Goal: Information Seeking & Learning: Compare options

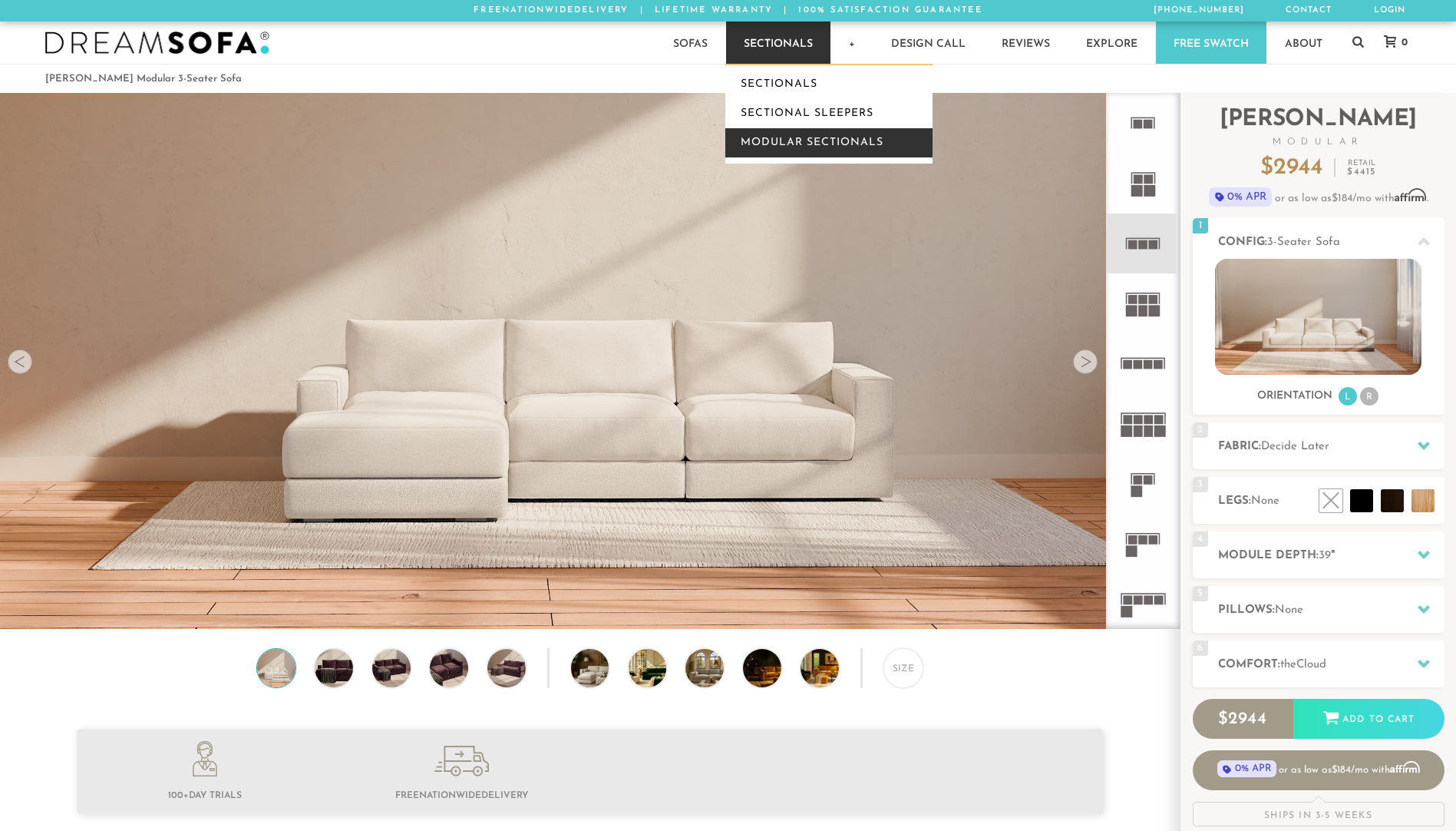
scroll to position [13, 13]
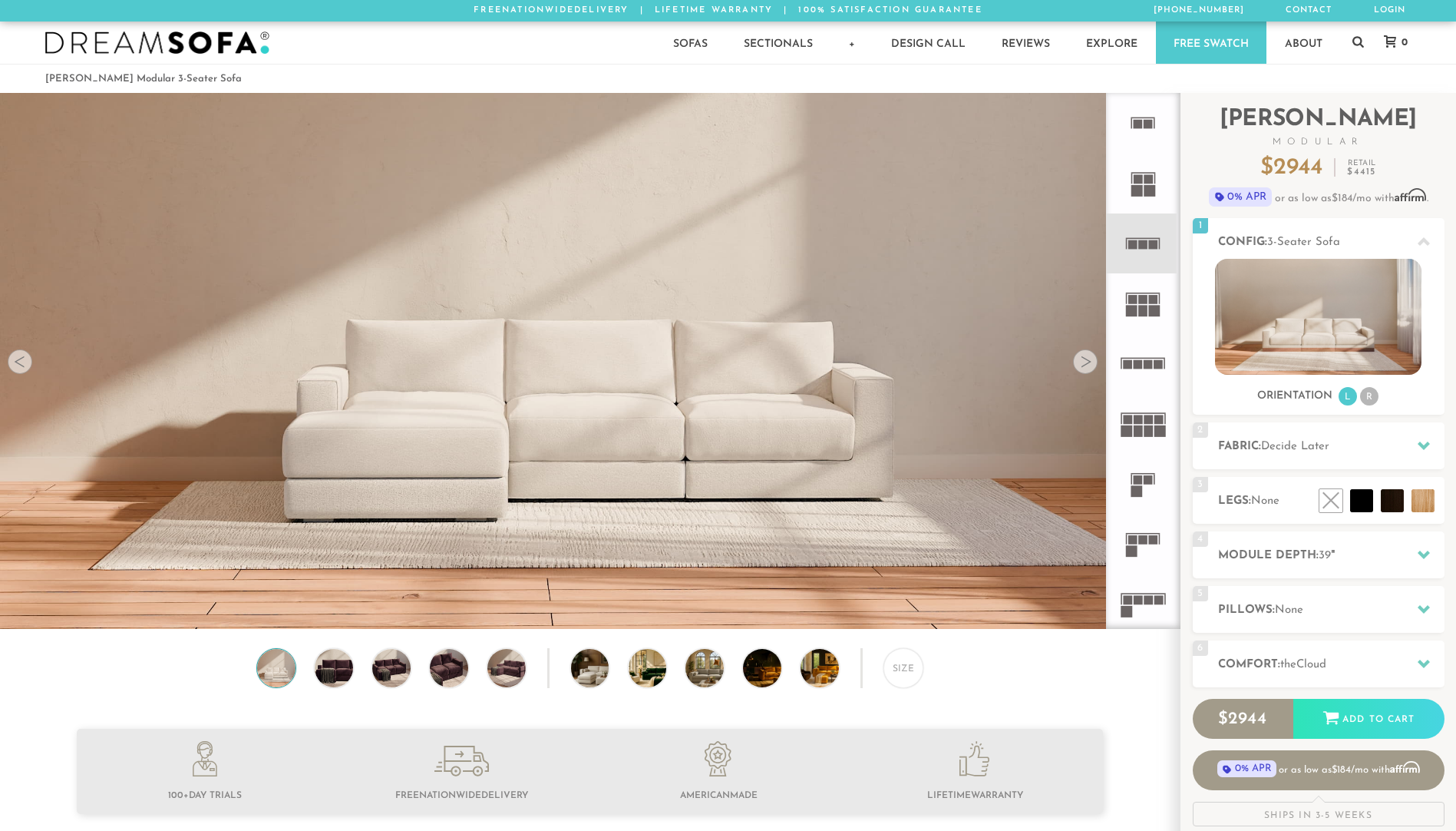
click at [1092, 364] on div at bounding box center [1085, 361] width 24 height 24
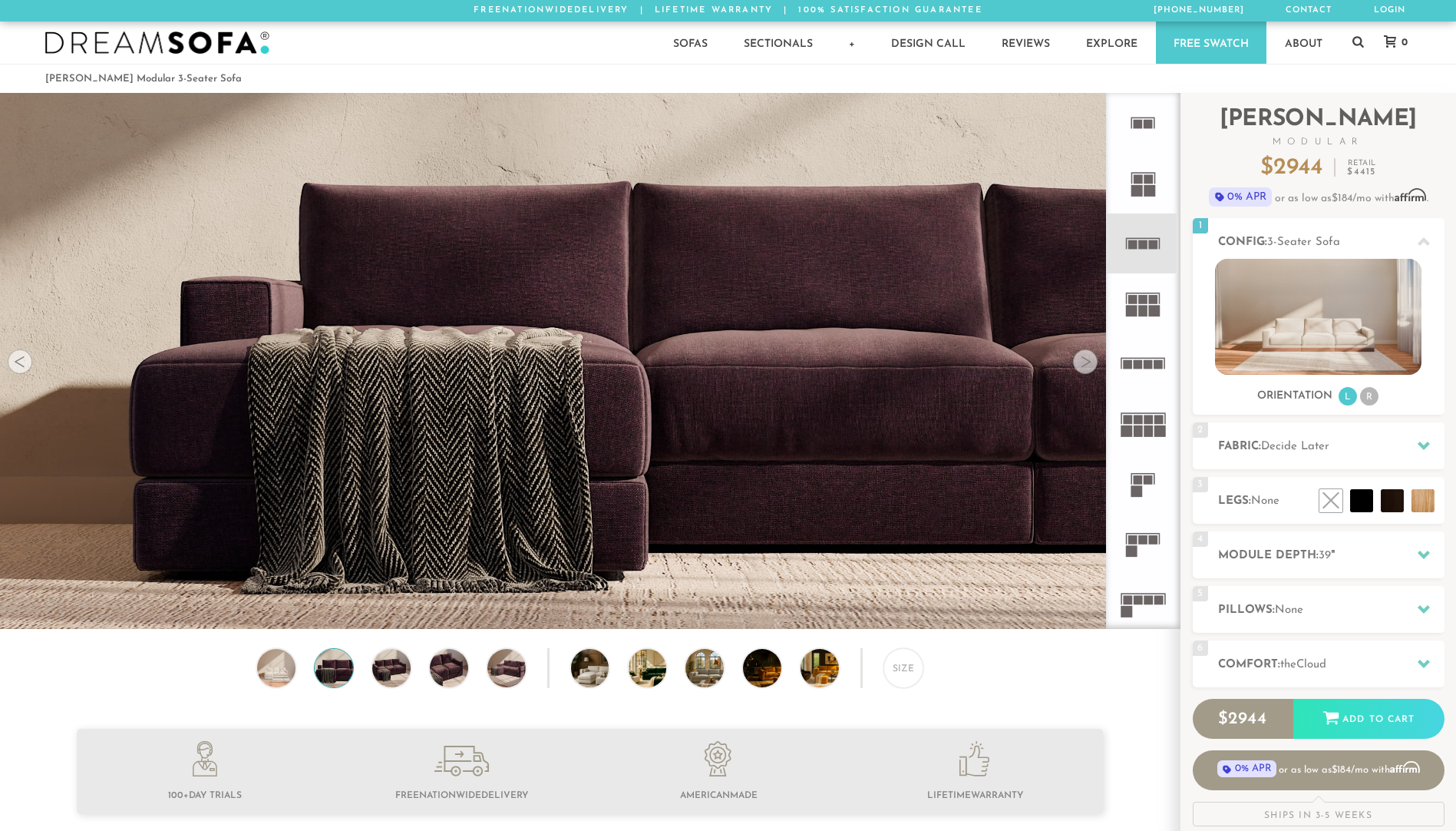
click at [1092, 364] on div at bounding box center [1085, 361] width 24 height 24
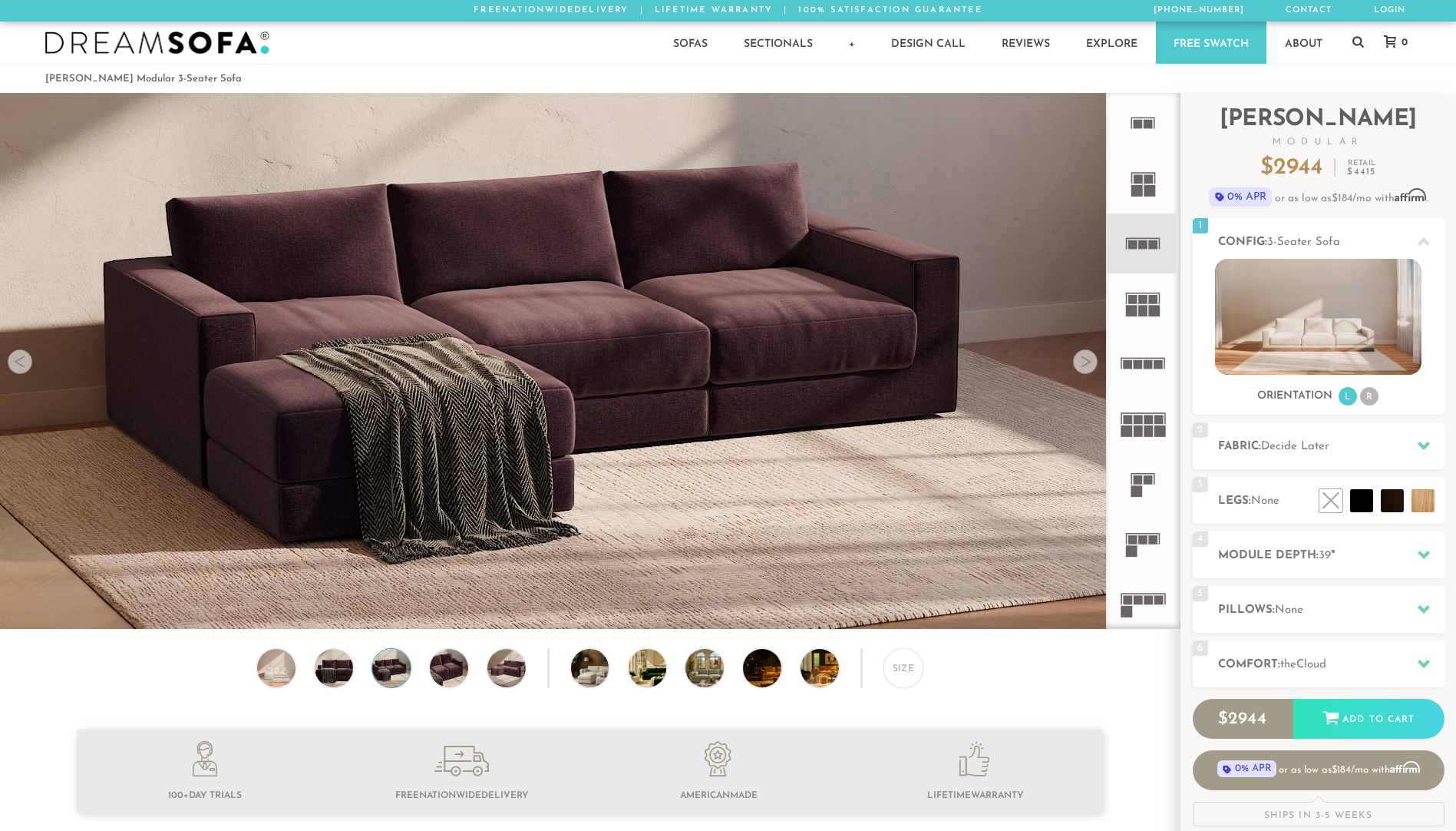
click at [1092, 363] on div at bounding box center [1085, 361] width 24 height 24
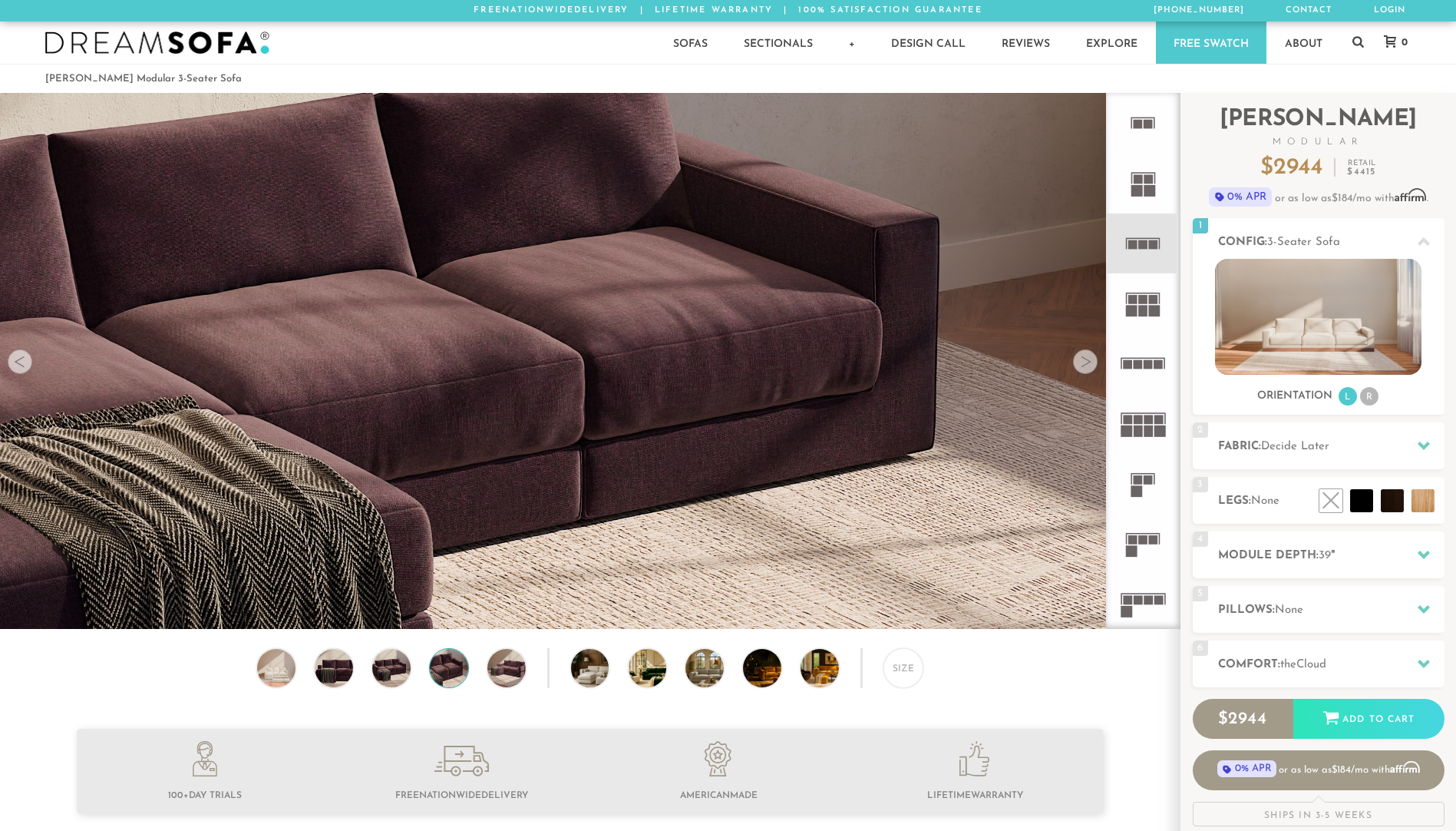
click at [1093, 363] on div at bounding box center [1085, 361] width 24 height 24
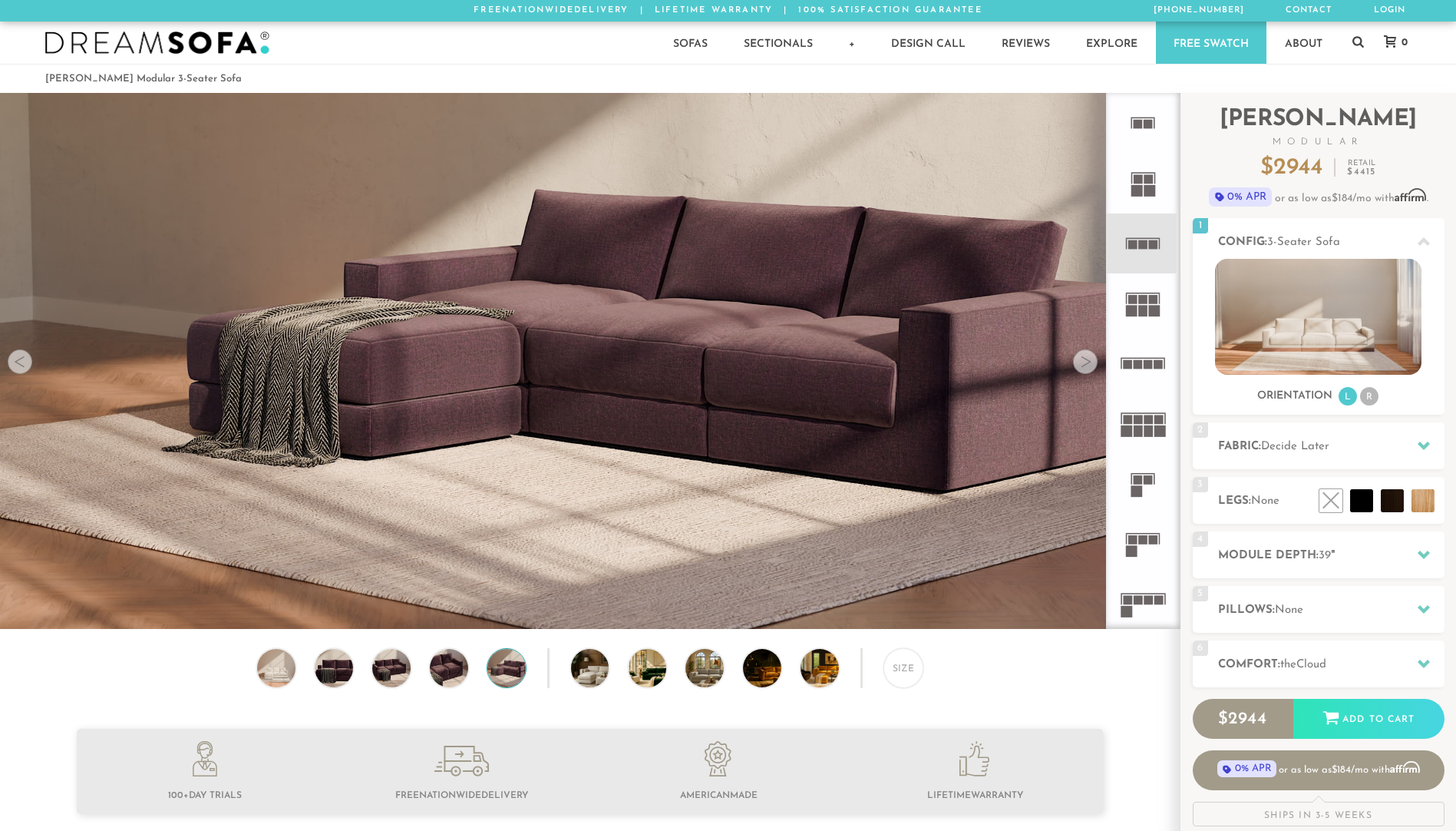
click at [1094, 363] on div at bounding box center [1085, 361] width 24 height 24
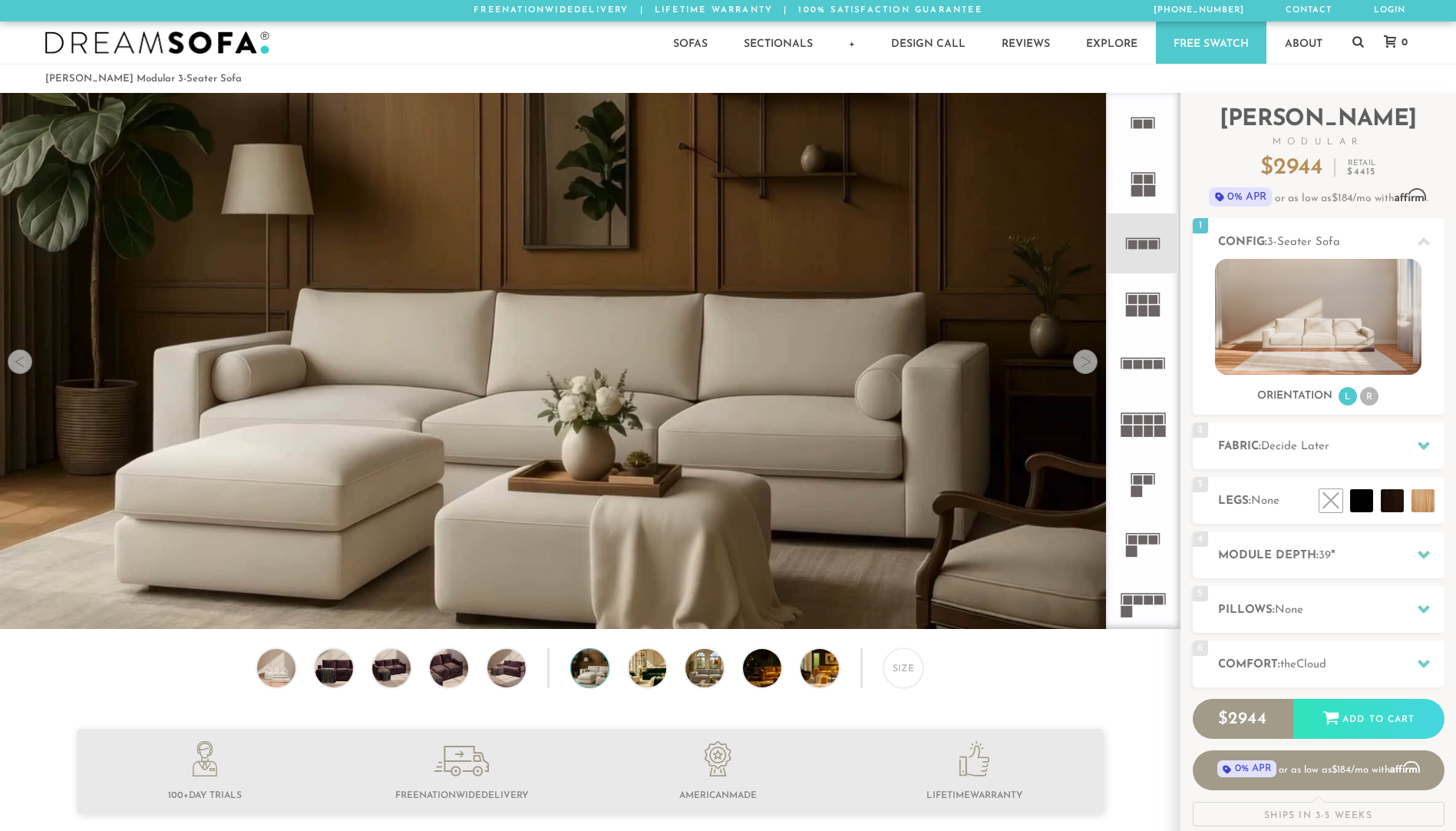
click at [1091, 371] on div at bounding box center [1085, 361] width 24 height 24
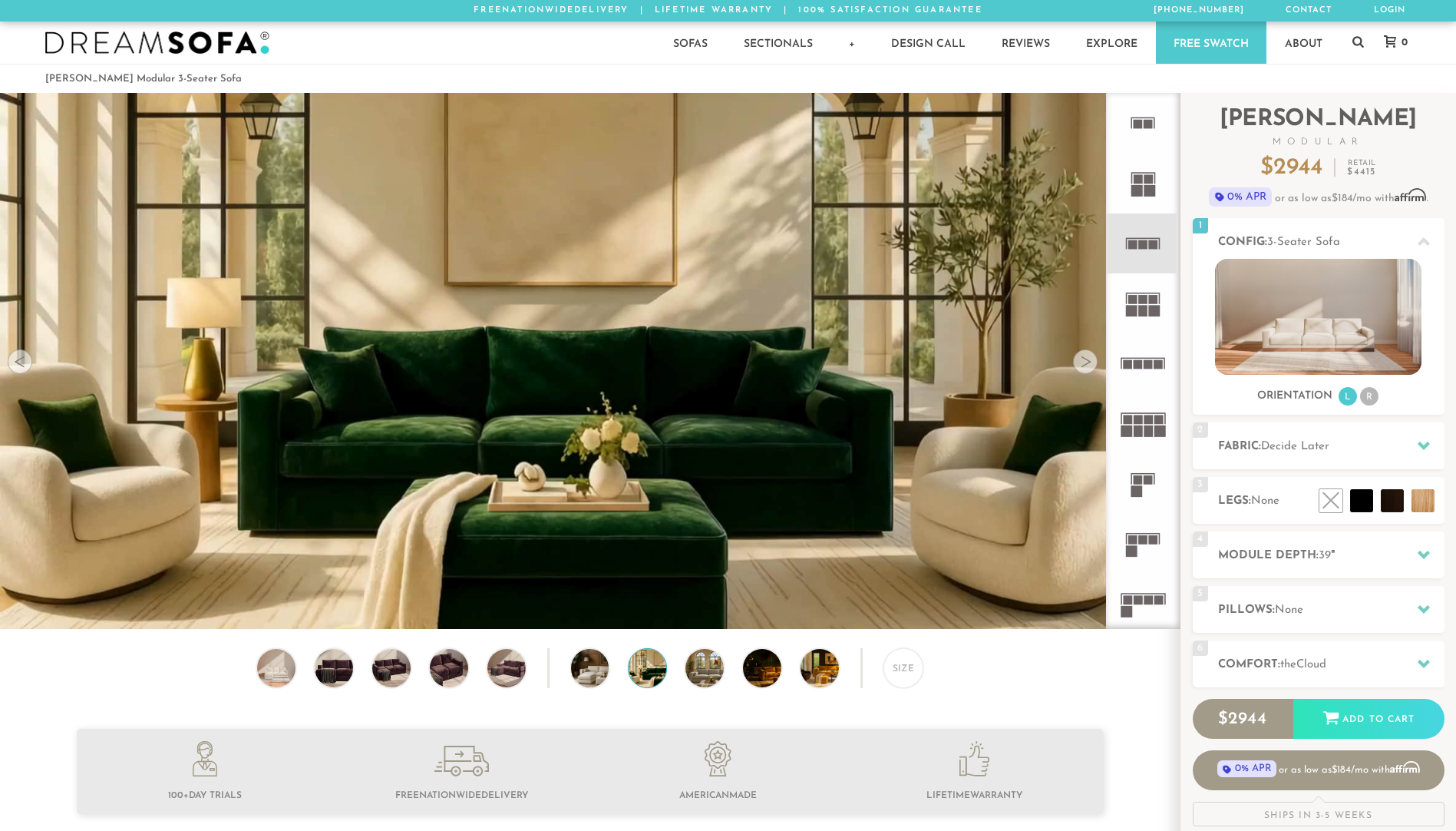
click at [1091, 369] on div at bounding box center [1085, 361] width 24 height 24
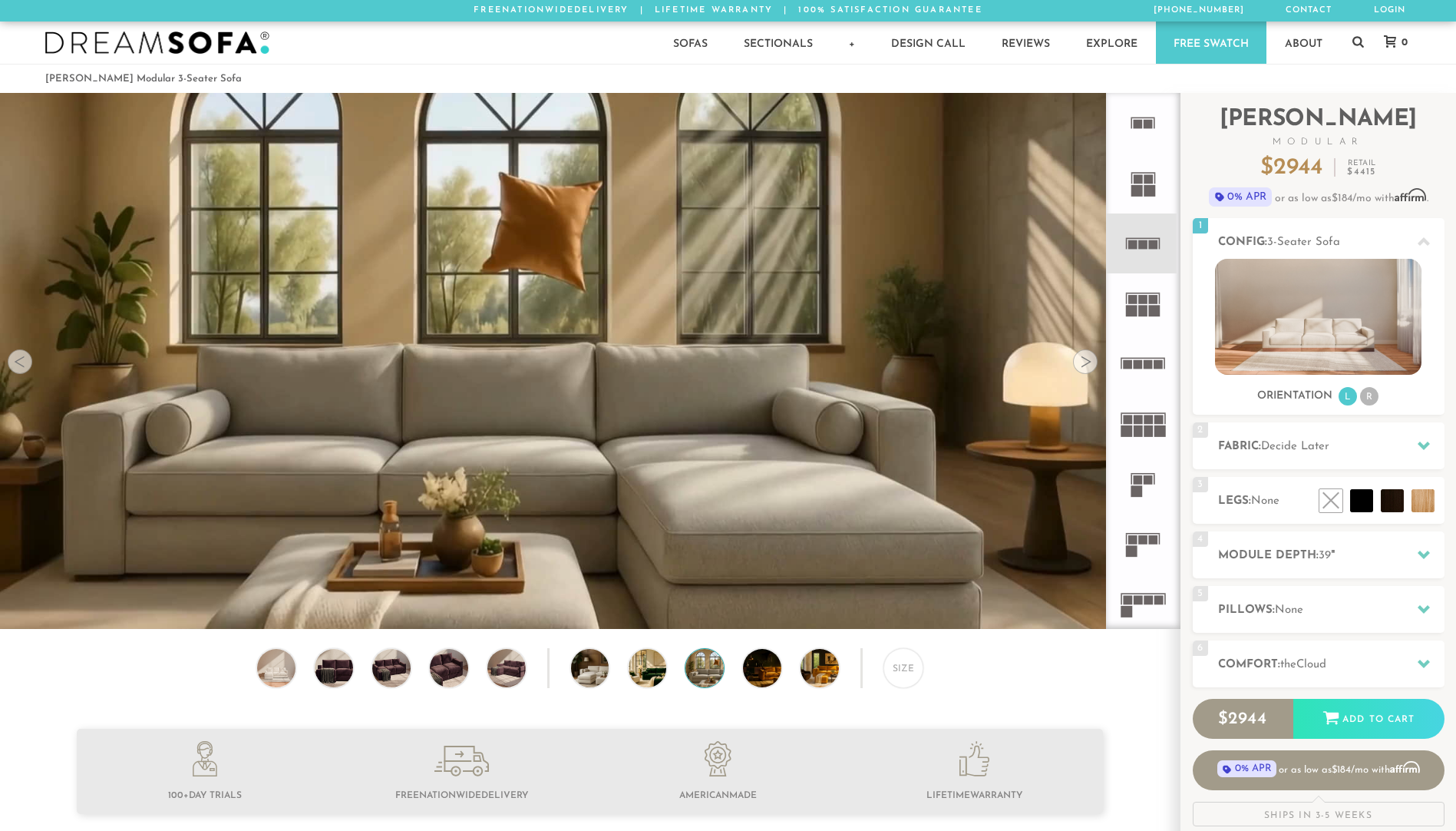
click at [1091, 359] on div at bounding box center [1085, 361] width 24 height 24
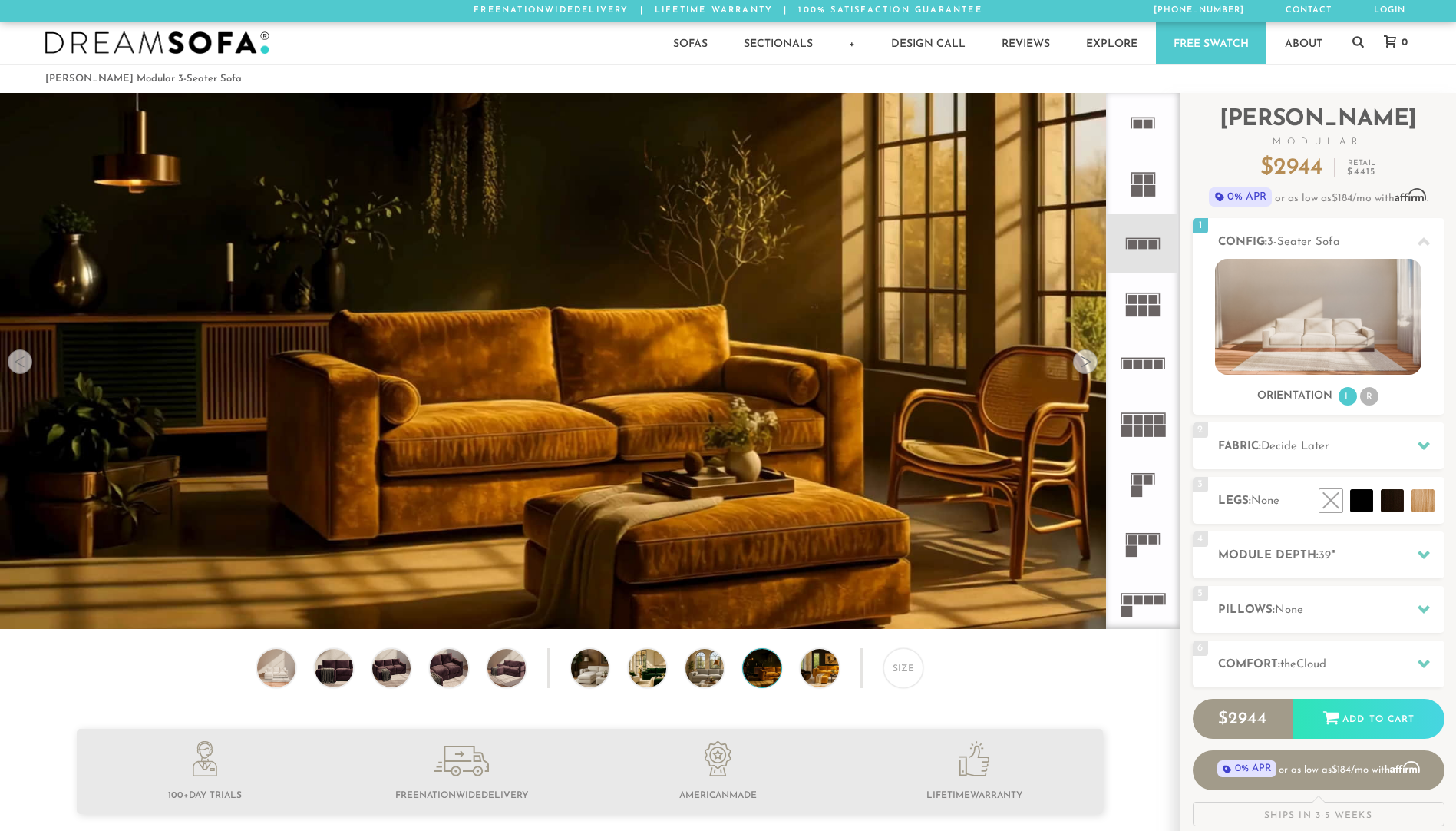
click at [1091, 359] on div at bounding box center [1085, 361] width 24 height 24
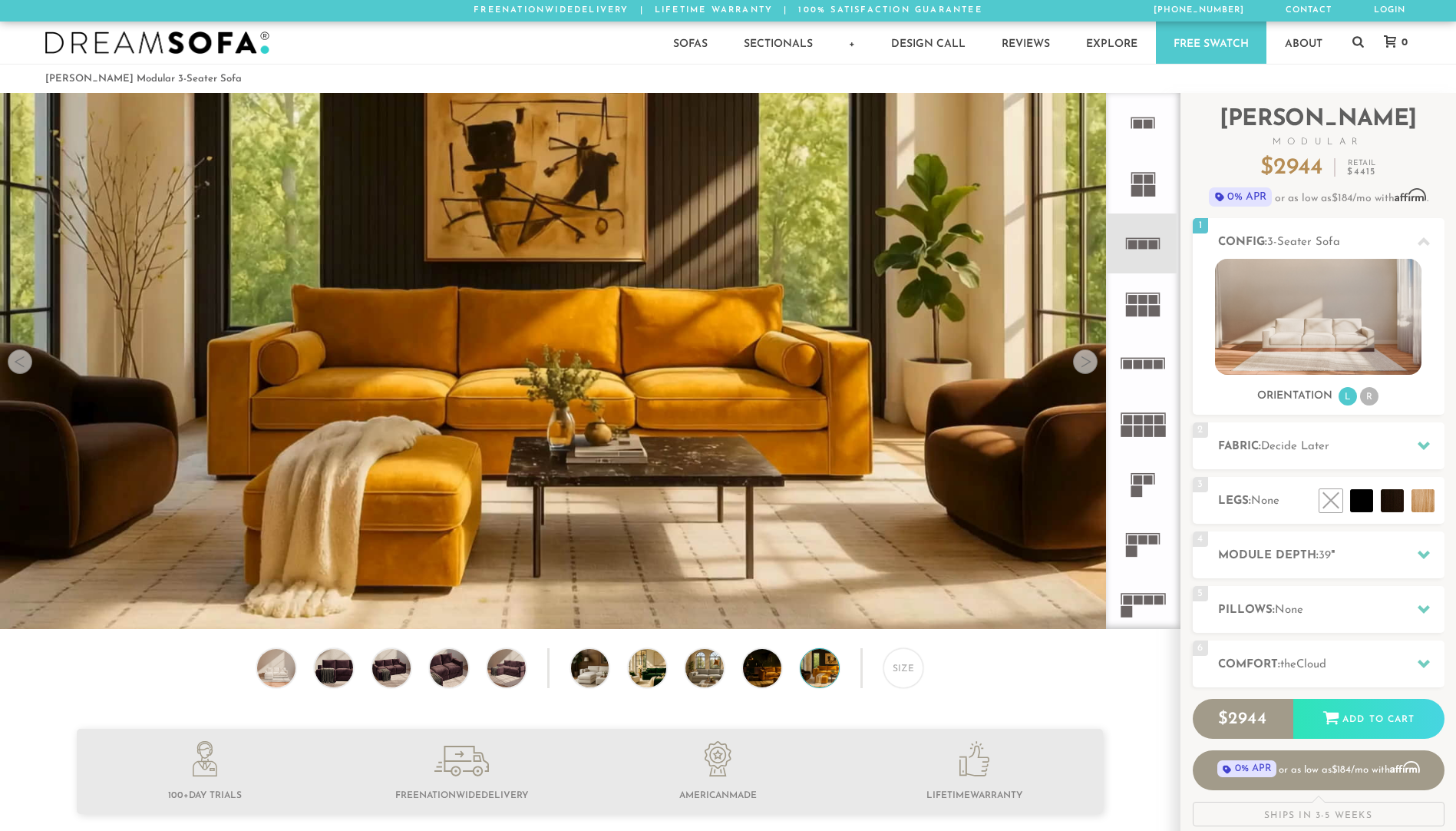
click at [1094, 360] on div at bounding box center [1085, 361] width 24 height 24
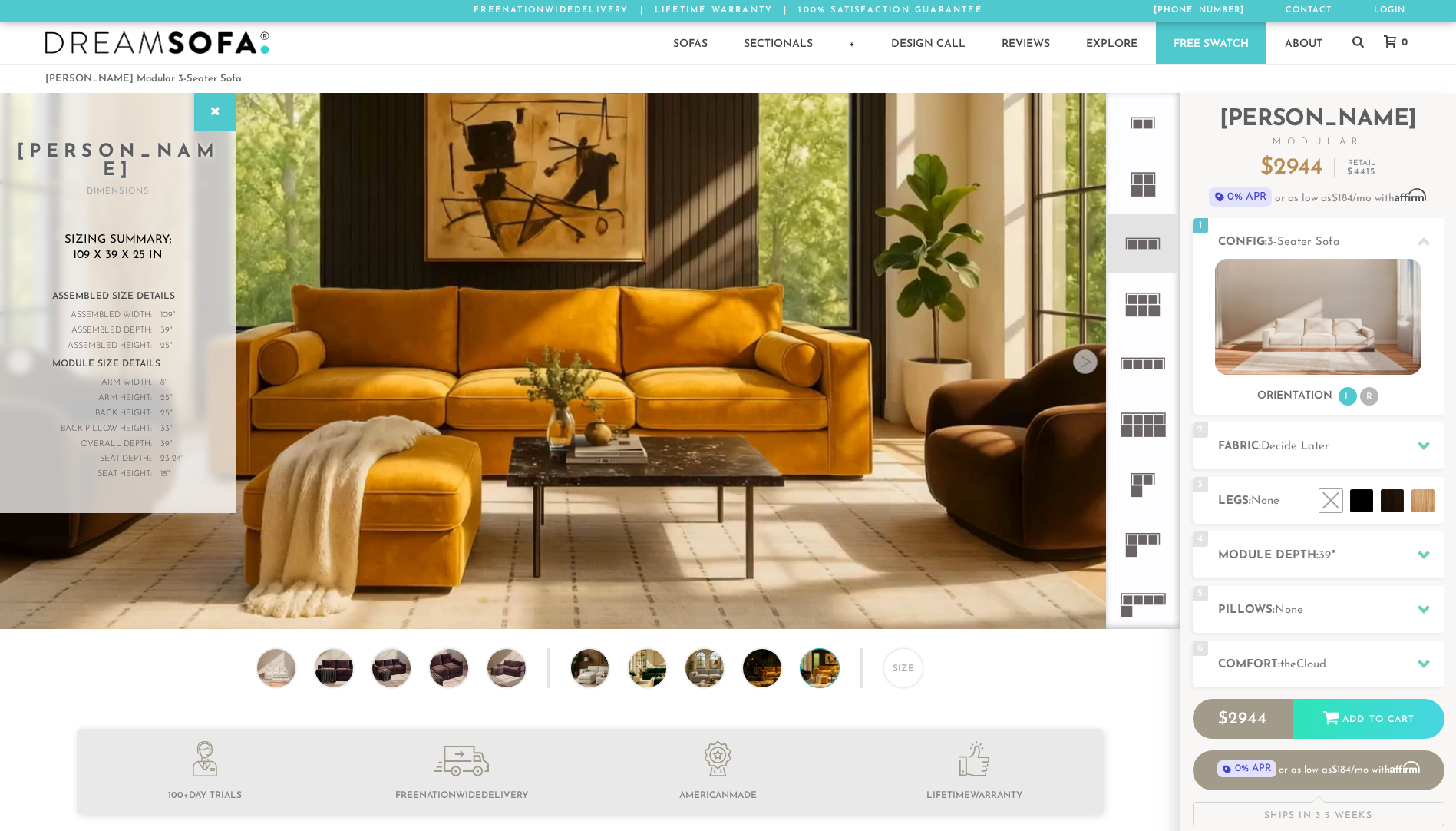
click at [1090, 360] on div at bounding box center [1085, 361] width 24 height 24
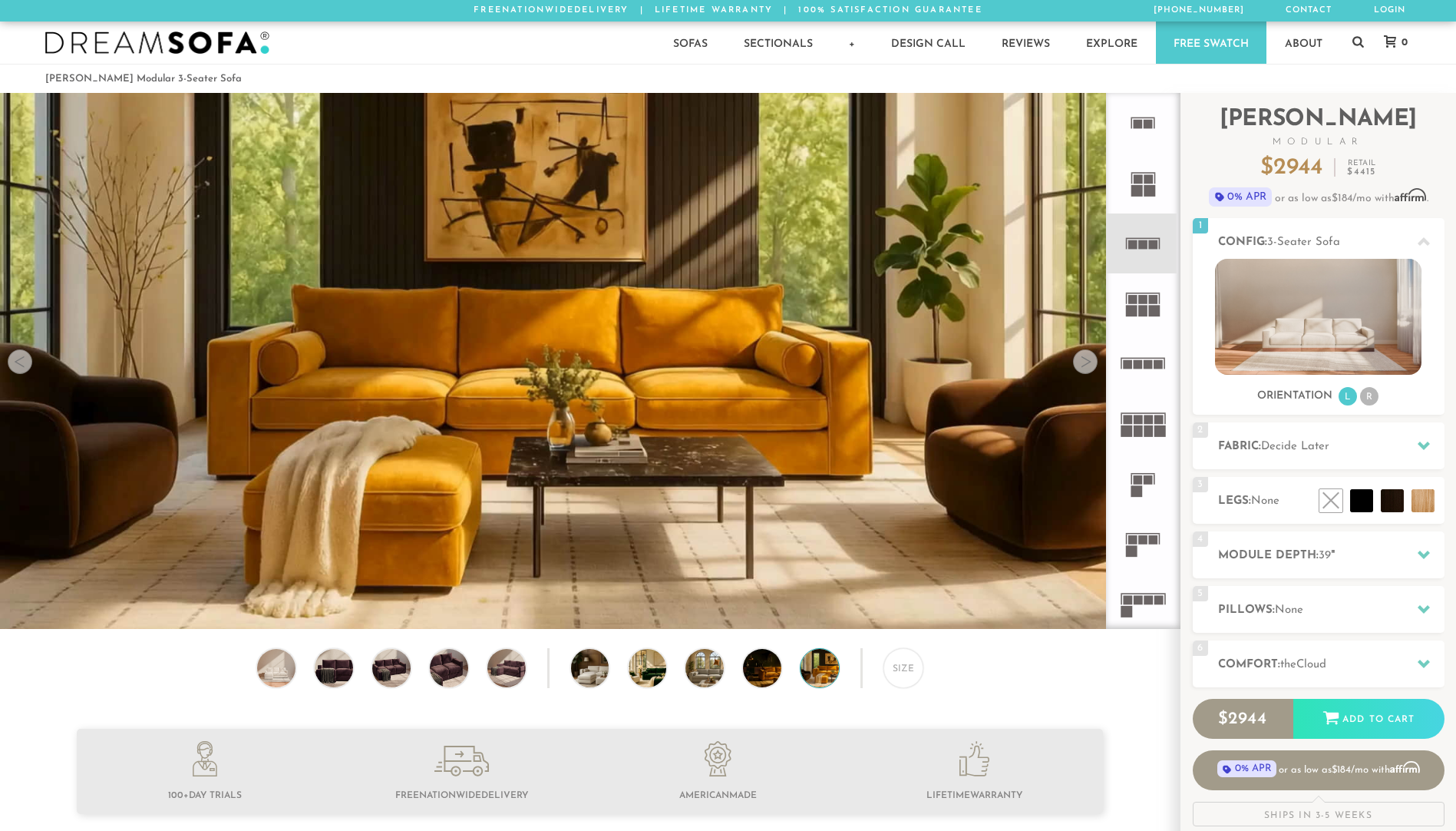
click at [1078, 360] on div at bounding box center [1085, 361] width 24 height 24
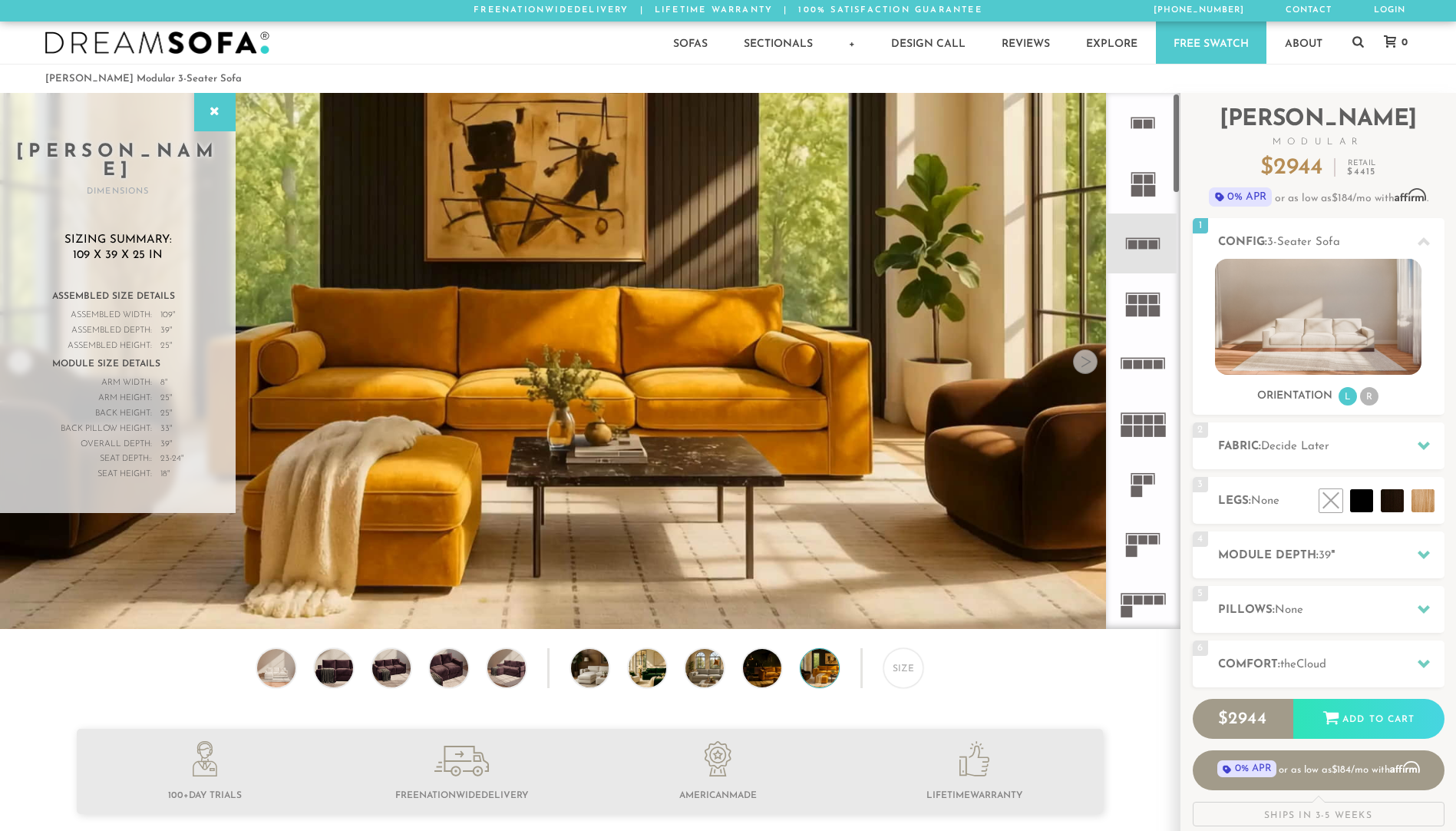
click at [1159, 415] on icon at bounding box center [1143, 423] width 60 height 60
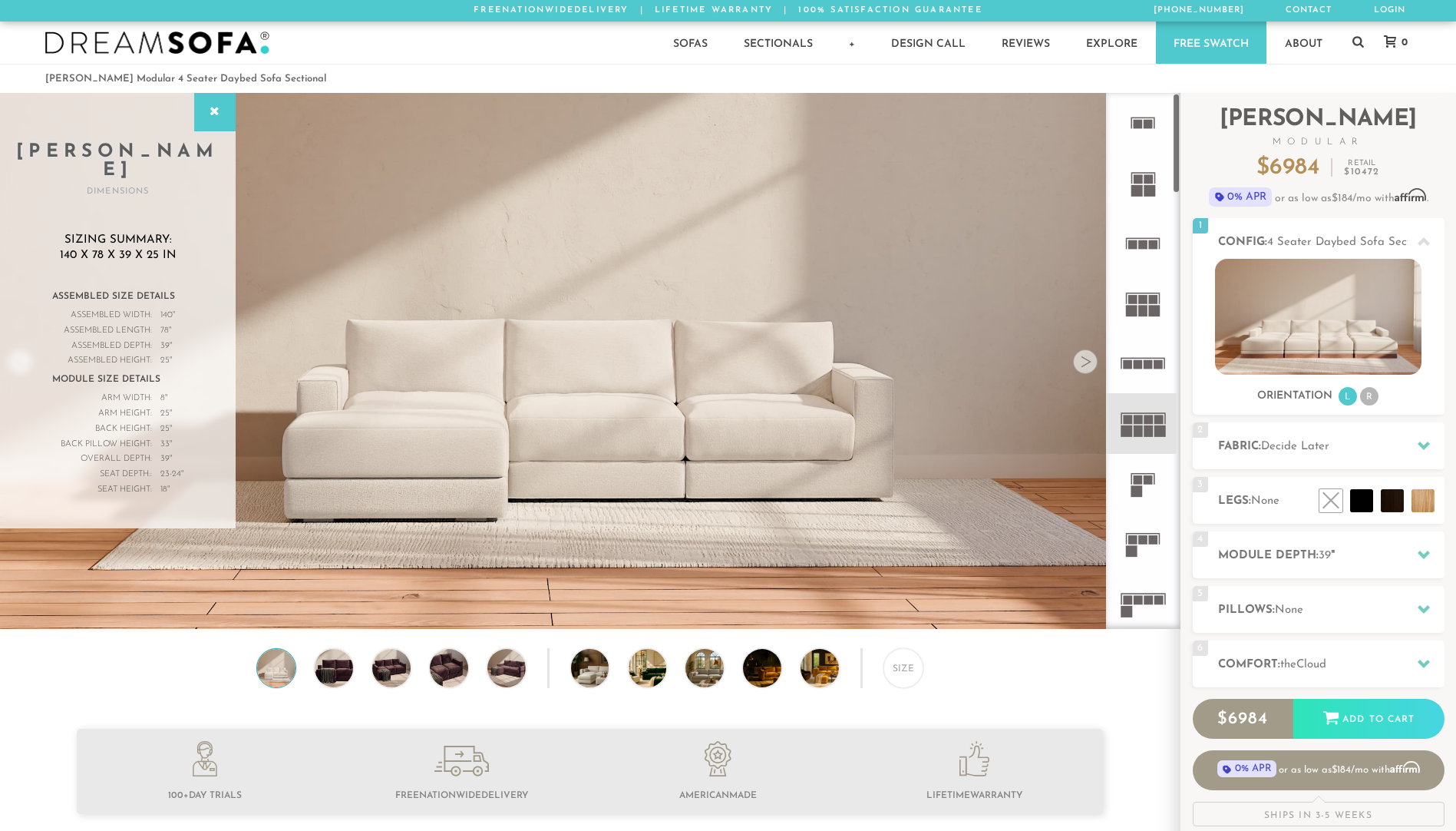
click at [1151, 606] on icon at bounding box center [1143, 603] width 60 height 60
click at [1153, 236] on icon at bounding box center [1143, 243] width 60 height 60
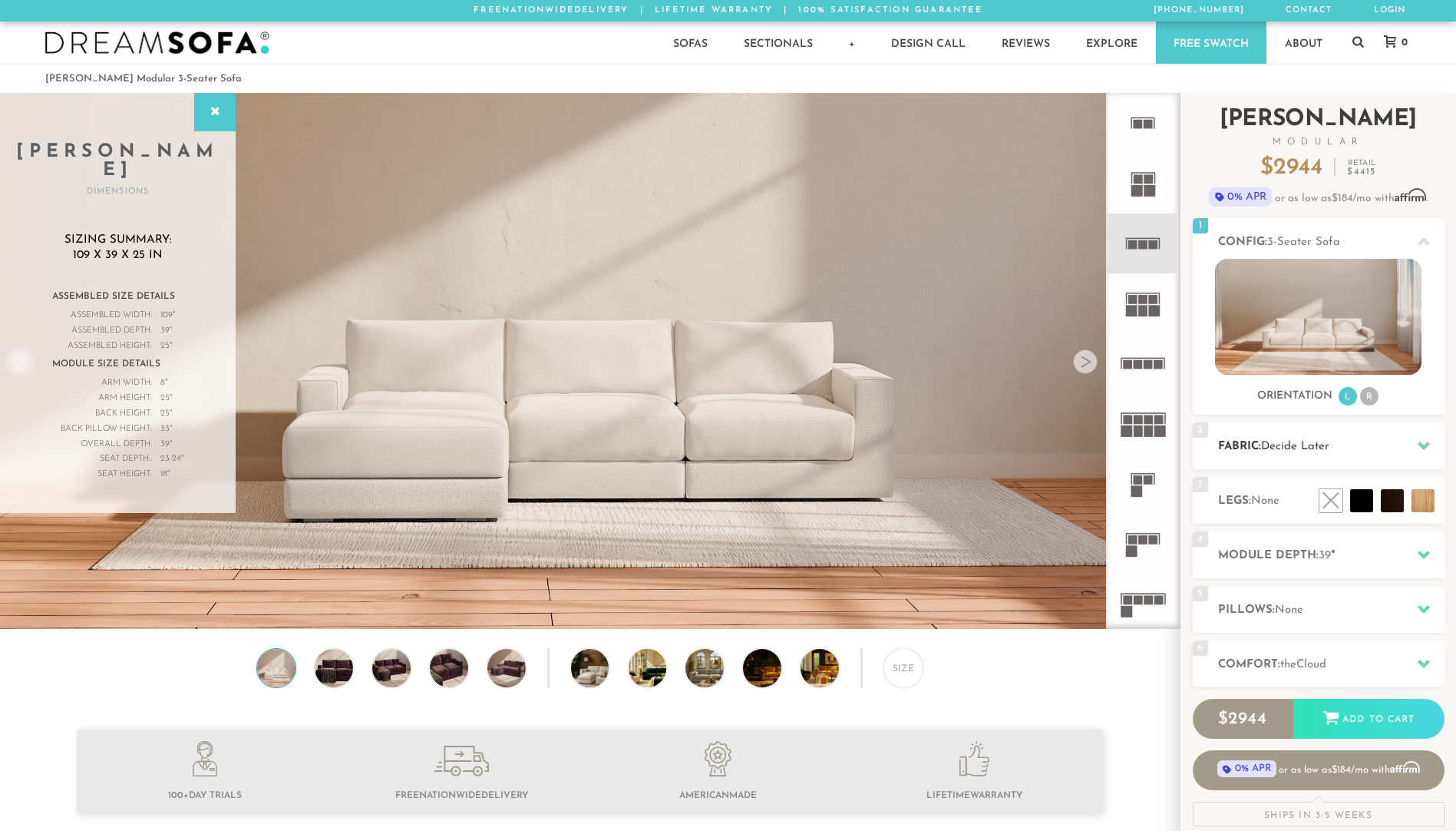
click at [1417, 439] on icon at bounding box center [1423, 445] width 13 height 13
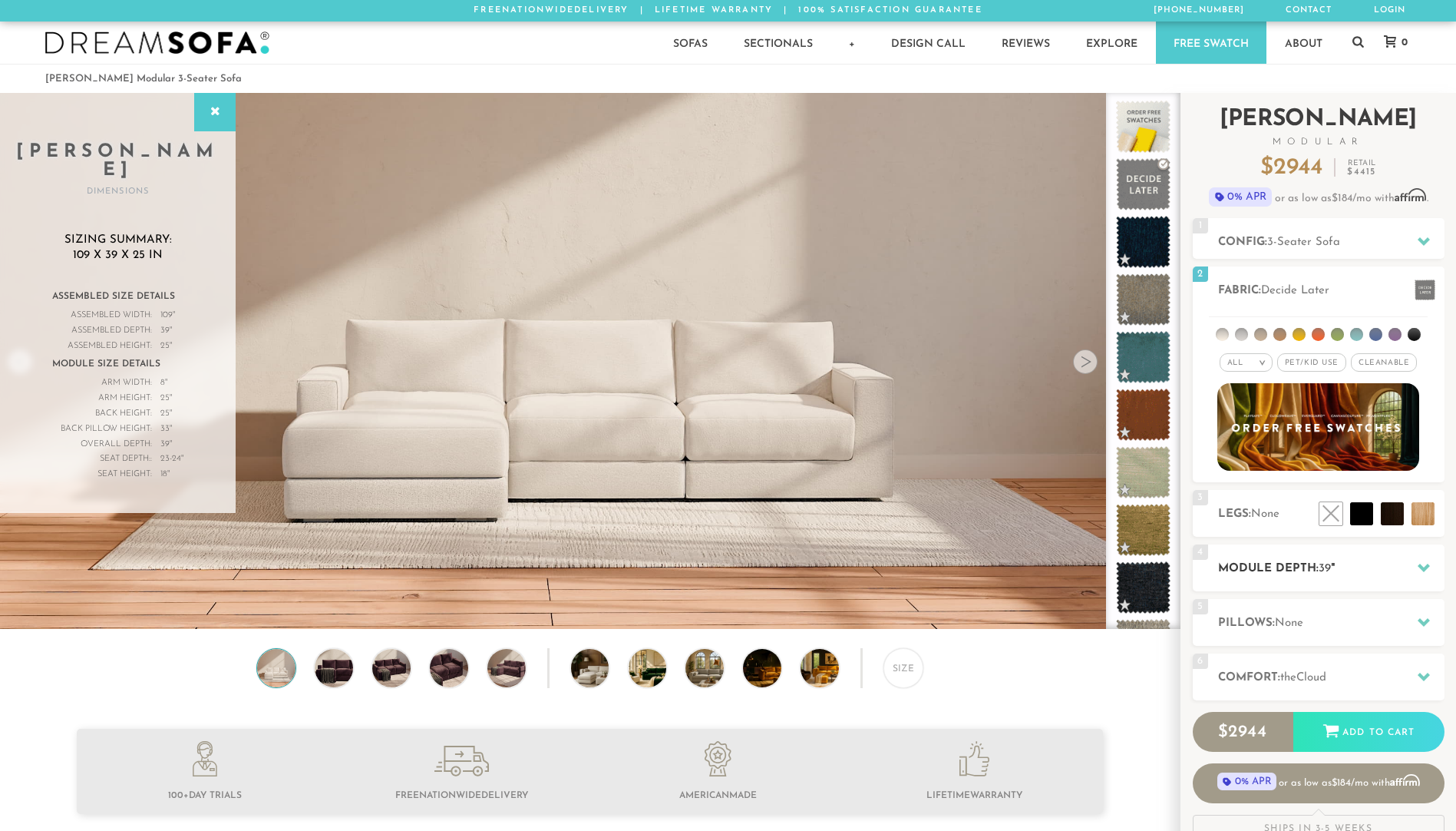
click at [1282, 564] on h2 "Module Depth: 39 "" at bounding box center [1332, 568] width 227 height 17
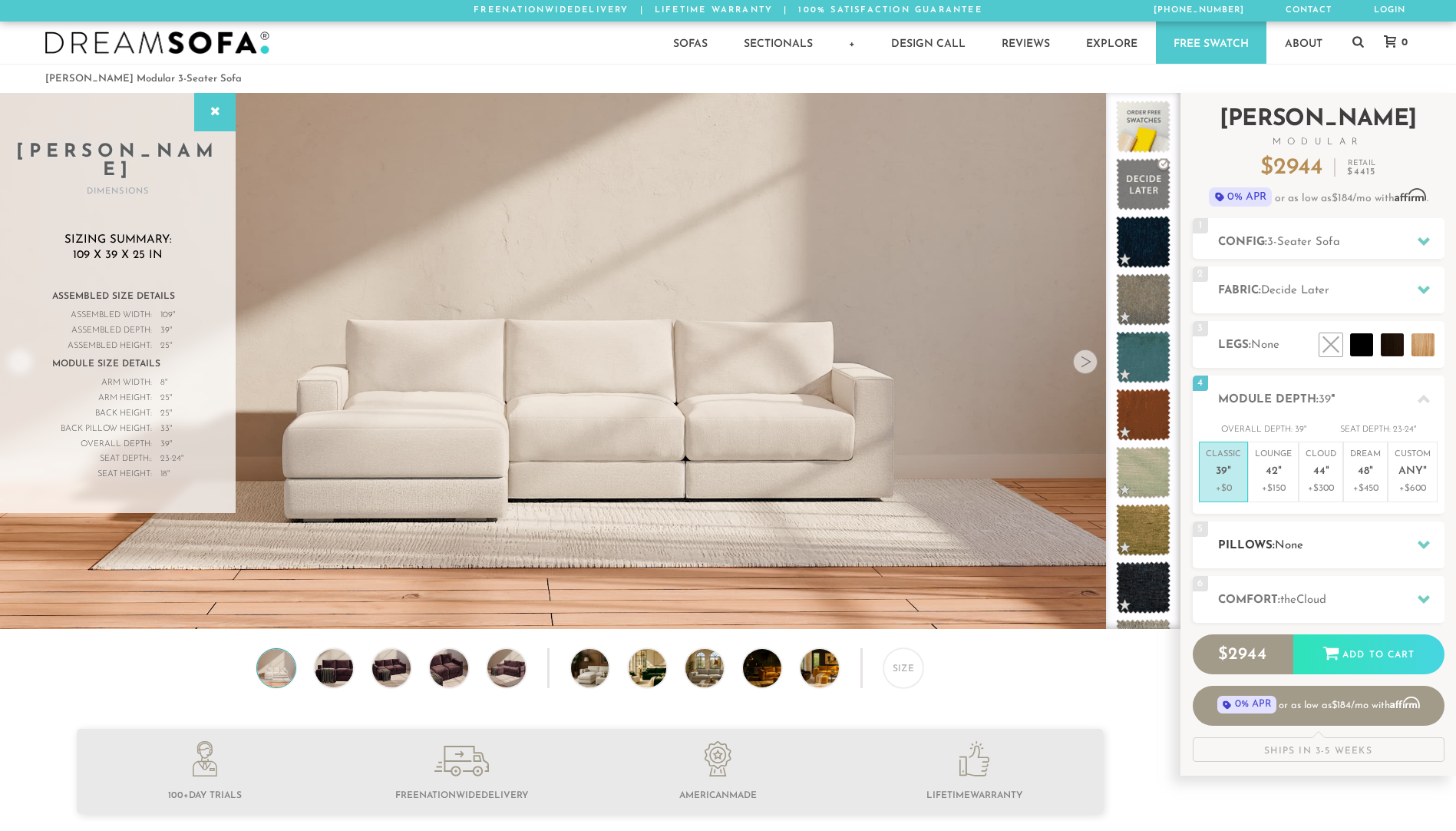
click at [1420, 536] on div at bounding box center [1423, 545] width 32 height 31
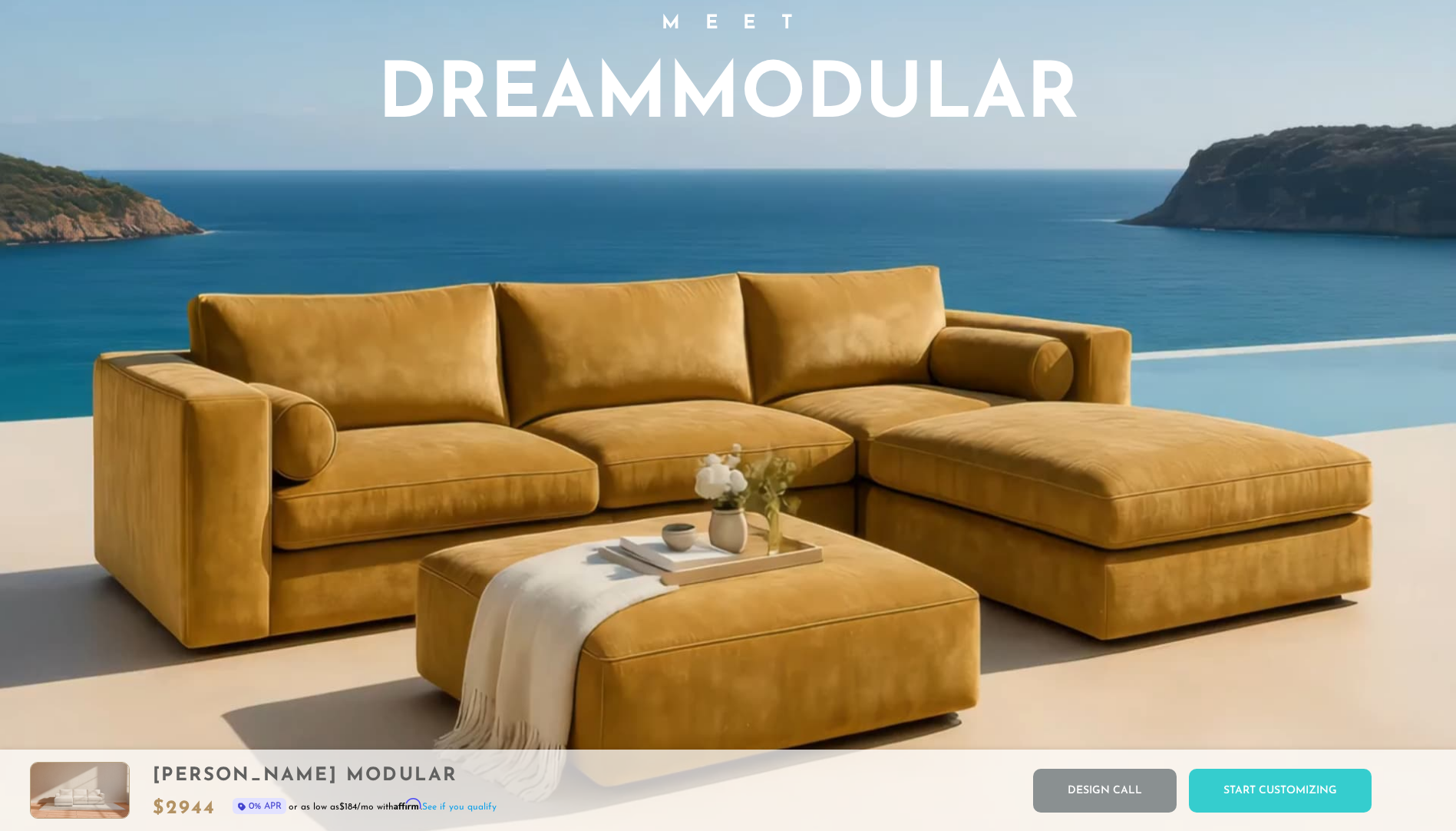
scroll to position [1378, 0]
